Goal: Check status: Check status

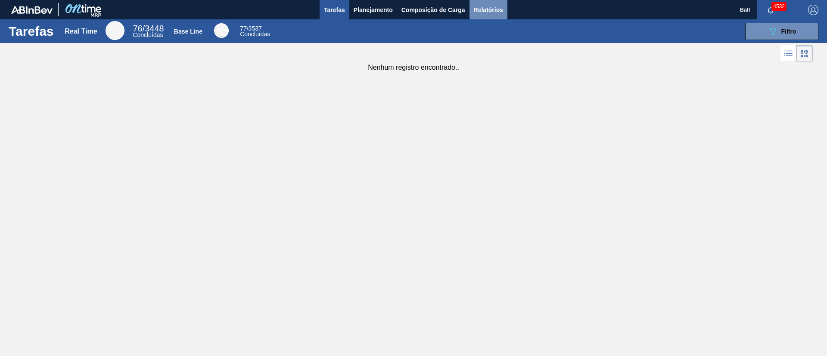
click at [490, 5] on span "Relatórios" at bounding box center [488, 10] width 29 height 10
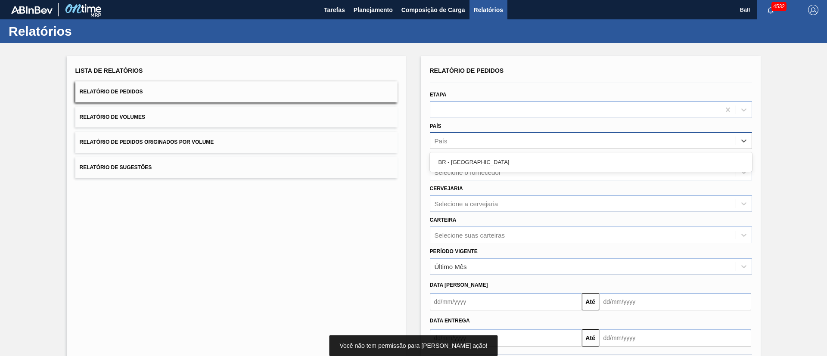
click at [485, 140] on div "País" at bounding box center [582, 141] width 305 height 12
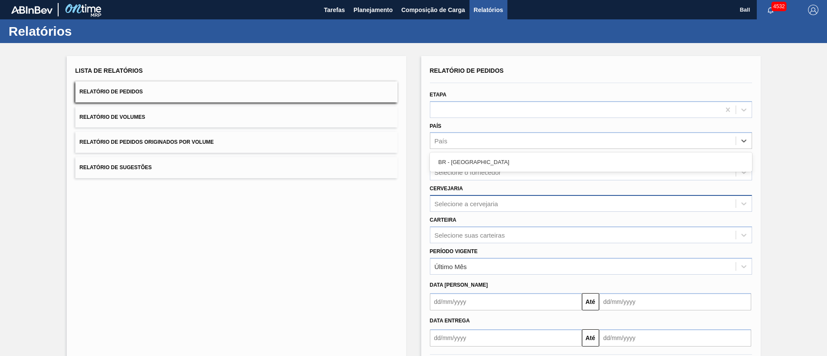
click at [484, 209] on div "Selecione a cervejaria" at bounding box center [582, 203] width 305 height 12
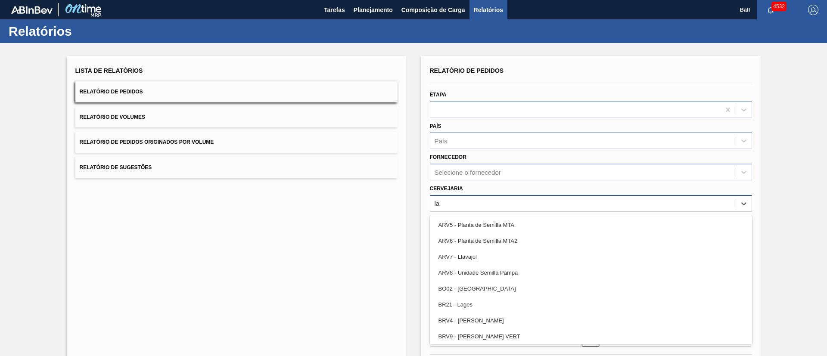
type input "lag"
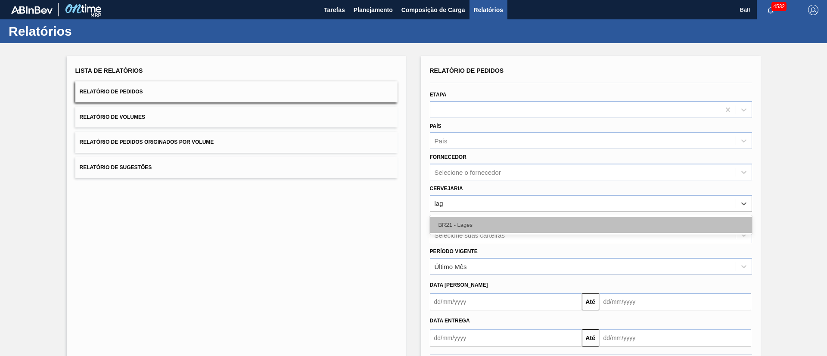
click at [482, 220] on div "BR21 - Lages" at bounding box center [591, 225] width 322 height 16
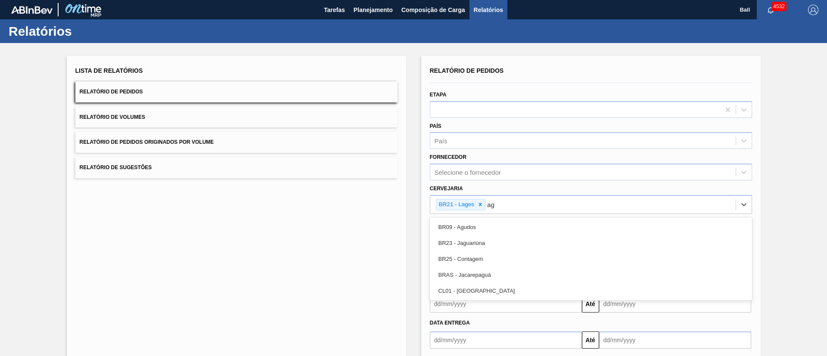
type input "agu"
type input "viam"
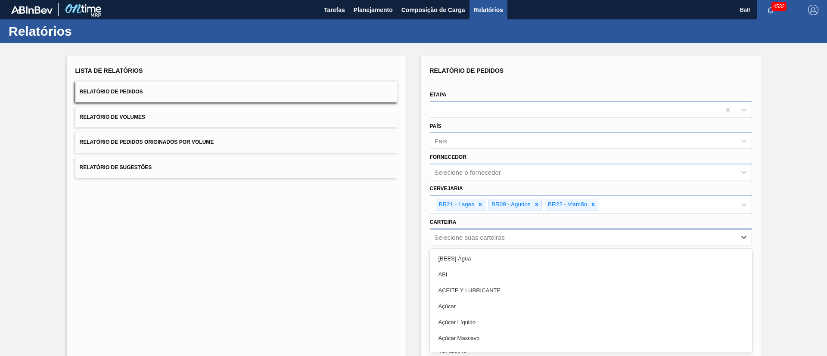
click at [486, 230] on div "option [BEES] Água focused, 1 of 101. 101 results available. Use Up and Down to…" at bounding box center [591, 237] width 322 height 17
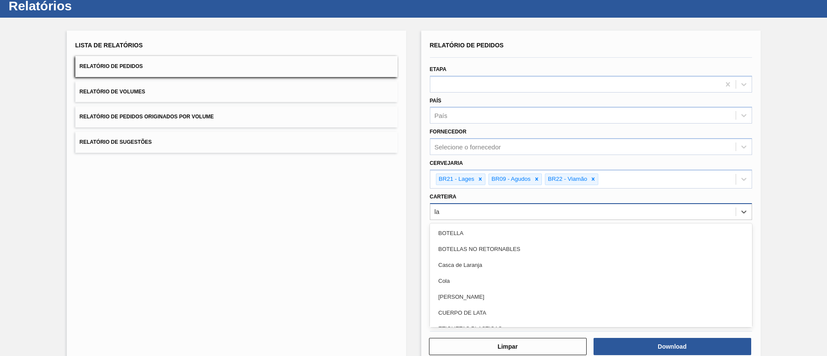
type input "lat"
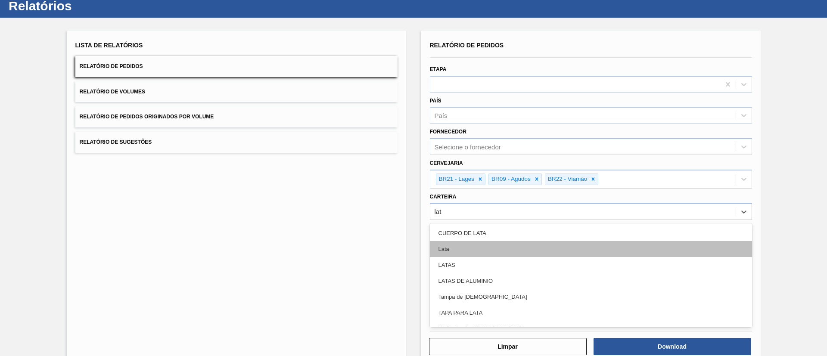
click at [482, 237] on div "Lata" at bounding box center [591, 249] width 322 height 16
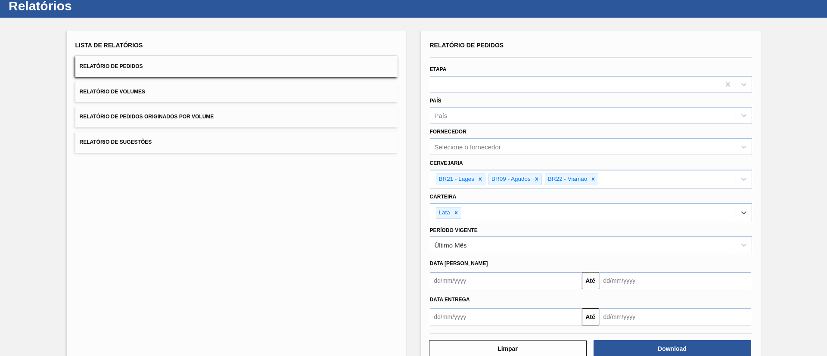
scroll to position [47, 0]
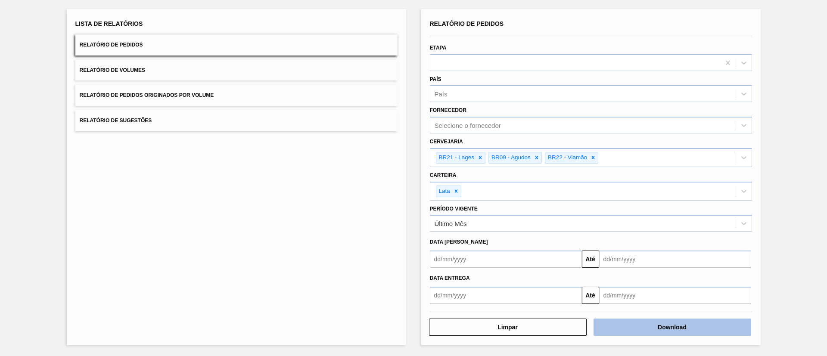
click at [551, 237] on button "Download" at bounding box center [672, 327] width 158 height 17
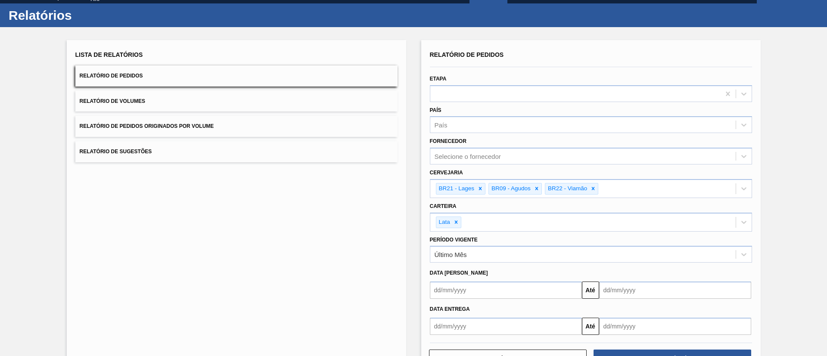
scroll to position [0, 0]
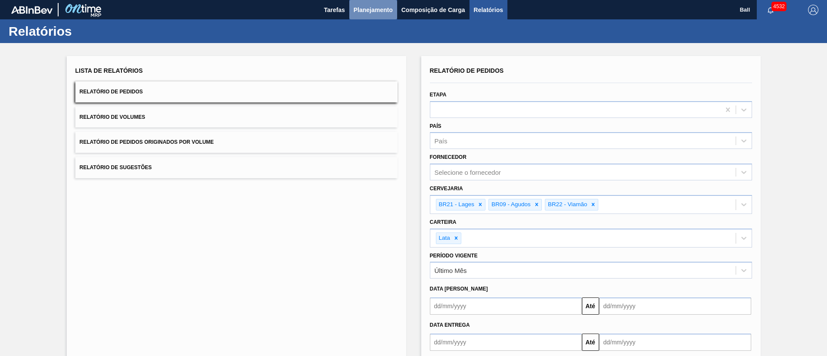
click at [386, 9] on span "Planejamento" at bounding box center [373, 10] width 39 height 10
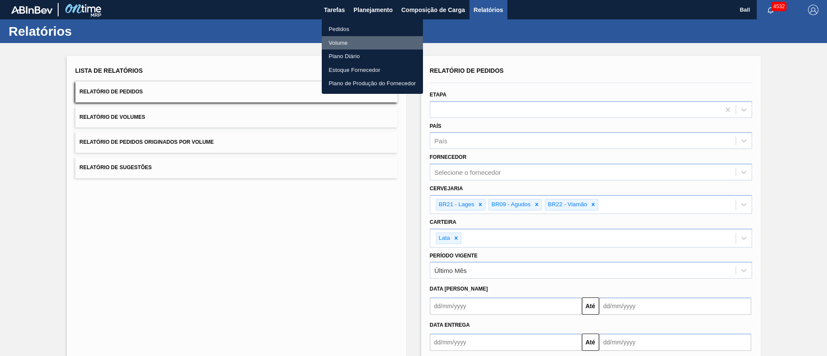
click at [344, 38] on li "Volume" at bounding box center [372, 43] width 101 height 14
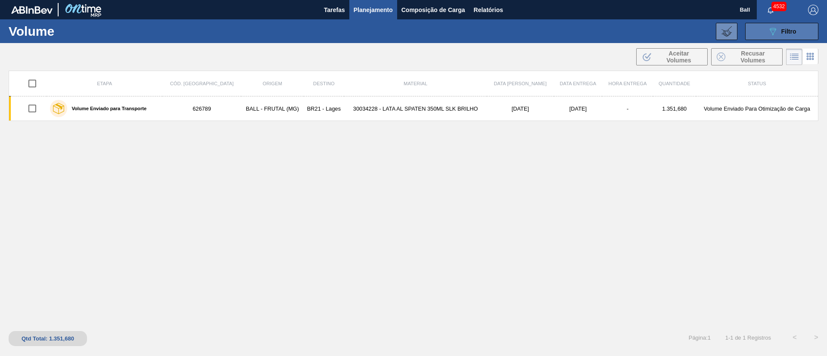
drag, startPoint x: 792, startPoint y: 26, endPoint x: 787, endPoint y: 31, distance: 6.7
click at [551, 27] on div "089F7B8B-B2A5-4AFE-B5C0-19BA573D28AC Filtro" at bounding box center [781, 31] width 29 height 10
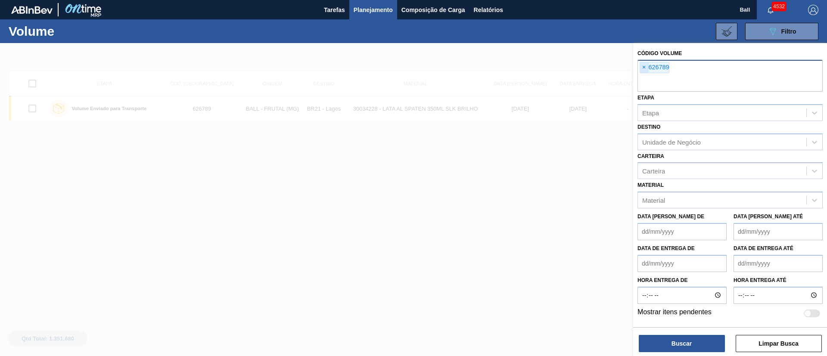
click at [551, 66] on span "×" at bounding box center [644, 67] width 8 height 10
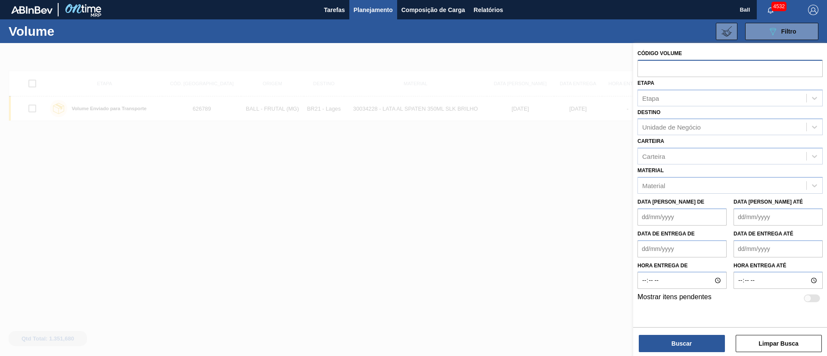
paste input "V627471"
click at [551, 69] on input "V627471" at bounding box center [729, 68] width 185 height 16
type input "627471"
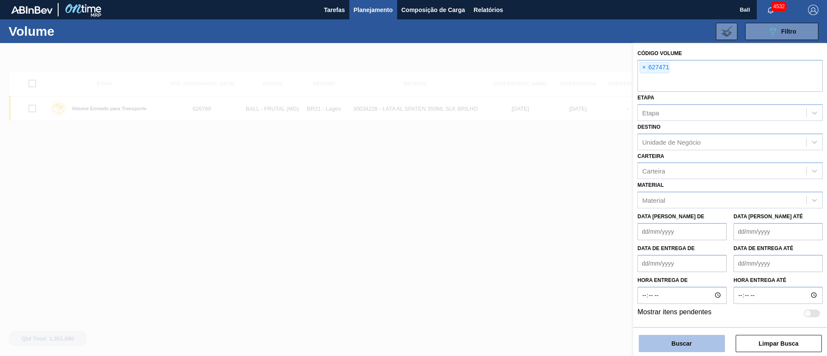
click at [551, 237] on button "Buscar" at bounding box center [682, 343] width 86 height 17
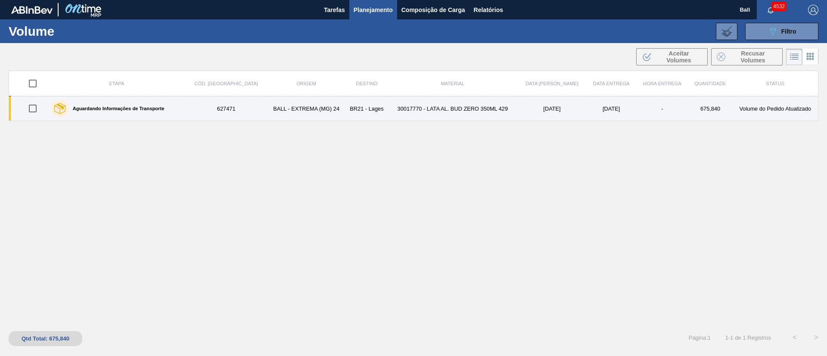
click at [404, 118] on td "30017770 - LATA AL. BUD ZERO 350ML 429" at bounding box center [453, 108] width 130 height 25
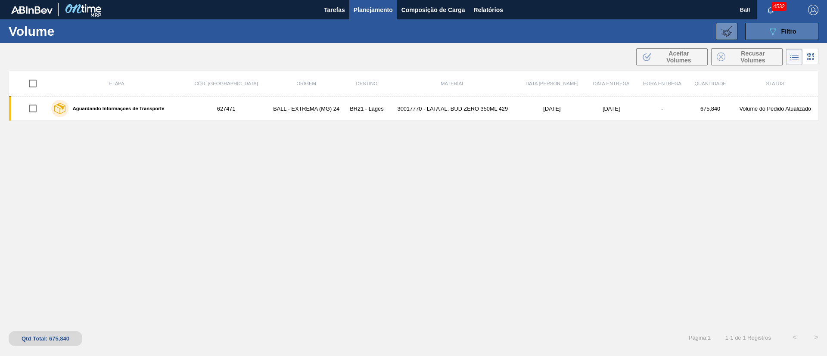
click at [551, 32] on button "089F7B8B-B2A5-4AFE-B5C0-19BA573D28AC Filtro" at bounding box center [781, 31] width 73 height 17
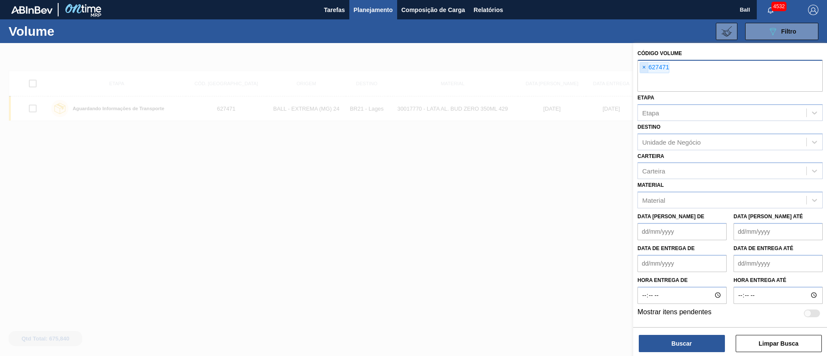
click at [551, 71] on span "×" at bounding box center [644, 67] width 8 height 10
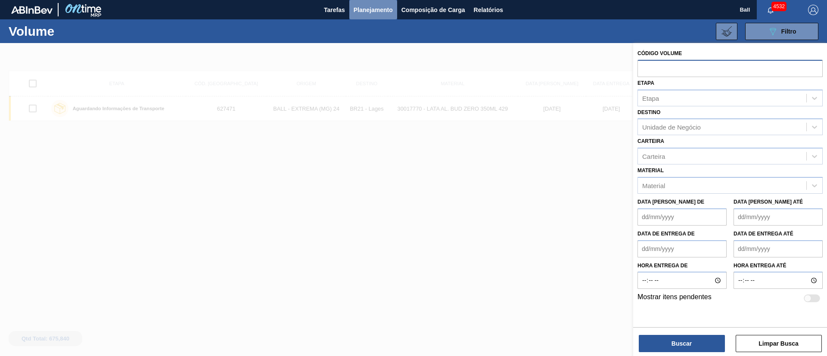
click at [388, 12] on span "Planejamento" at bounding box center [373, 10] width 39 height 10
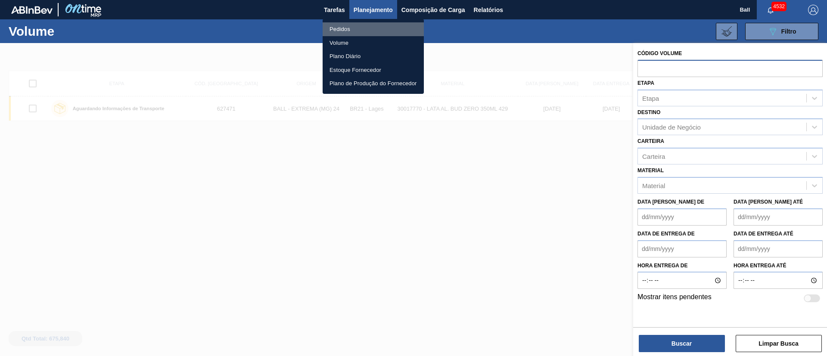
click at [348, 32] on li "Pedidos" at bounding box center [373, 29] width 101 height 14
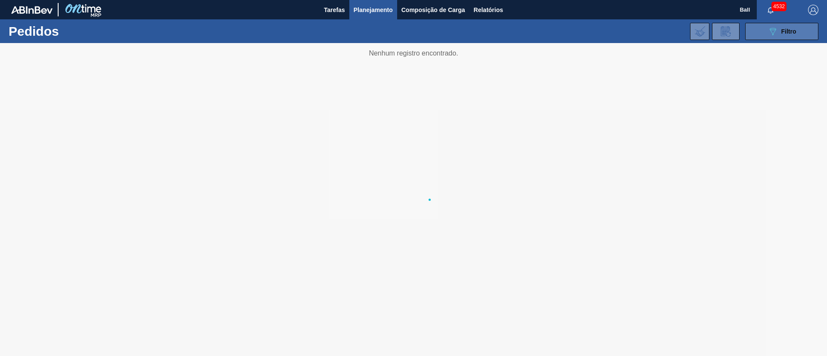
click at [551, 39] on button "089F7B8B-B2A5-4AFE-B5C0-19BA573D28AC Filtro" at bounding box center [781, 31] width 73 height 17
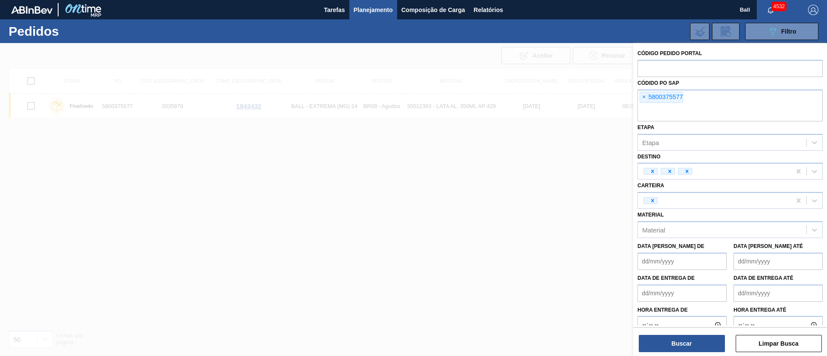
click at [551, 97] on span "×" at bounding box center [644, 97] width 8 height 10
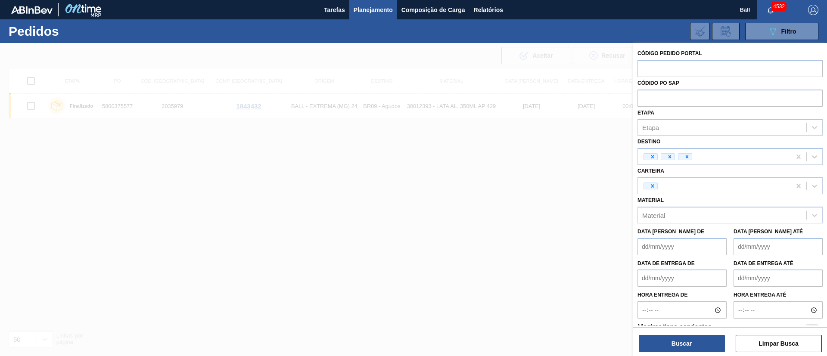
paste input "5800375174"
type input "5800375174"
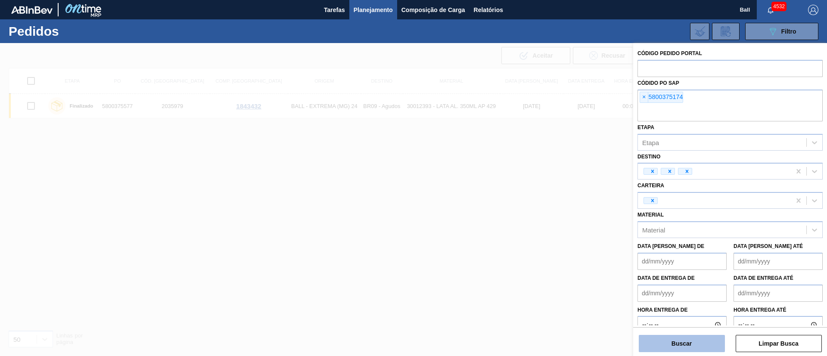
click at [551, 237] on button "Buscar" at bounding box center [682, 343] width 86 height 17
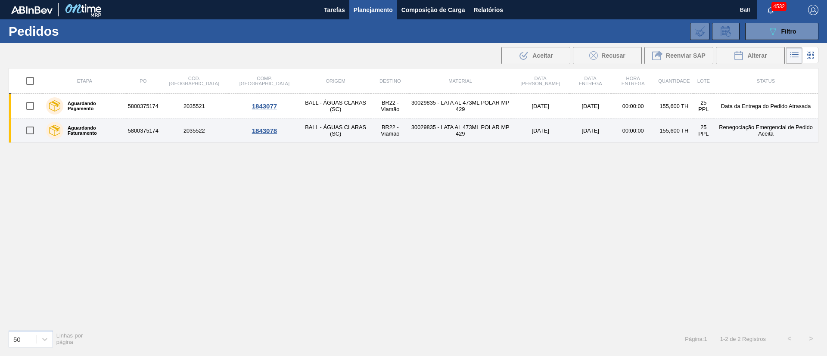
click at [477, 130] on td "30029835 - LATA AL 473ML POLAR MP 429" at bounding box center [461, 130] width 102 height 25
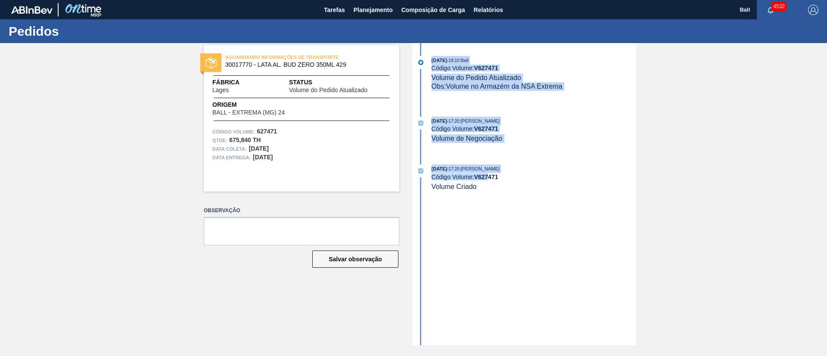
drag, startPoint x: 488, startPoint y: 191, endPoint x: 428, endPoint y: 44, distance: 159.3
click at [428, 44] on div "02/10/2025 - 18:10 : Ball Código Volume: V 627471 Volume do Pedido Atualizado O…" at bounding box center [525, 194] width 222 height 302
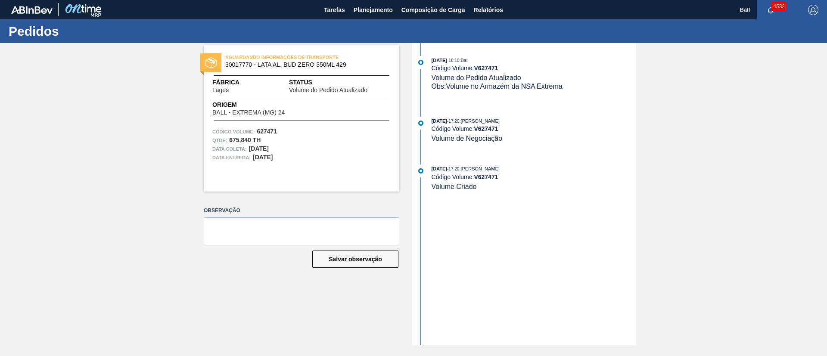
click at [81, 130] on div "AGUARDANDO INFORMAÇÕES DE TRANSPORTE 30017770 - LATA AL. BUD ZERO 350ML 429 Fáb…" at bounding box center [413, 194] width 827 height 302
drag, startPoint x: 249, startPoint y: 152, endPoint x: 292, endPoint y: 167, distance: 45.6
click at [292, 167] on div "AGUARDANDO INFORMAÇÕES DE TRANSPORTE 30017770 - LATA AL. BUD ZERO 350ML 429 Fáb…" at bounding box center [302, 118] width 196 height 146
